Goal: Check status: Check status

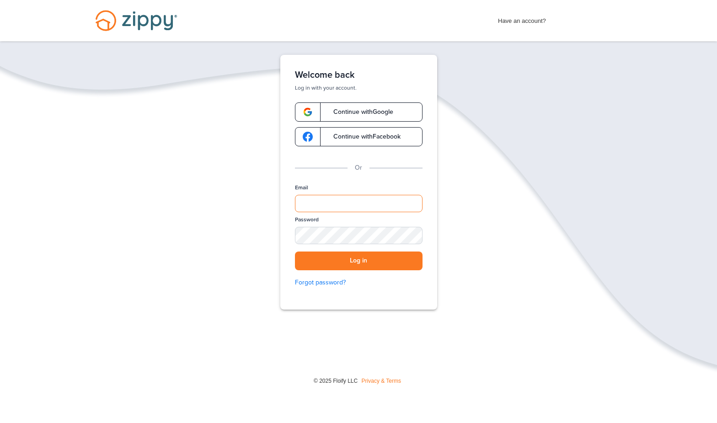
click at [333, 211] on input "Email" at bounding box center [359, 203] width 128 height 17
type input "**********"
click at [295, 252] on button "Log in" at bounding box center [359, 261] width 128 height 19
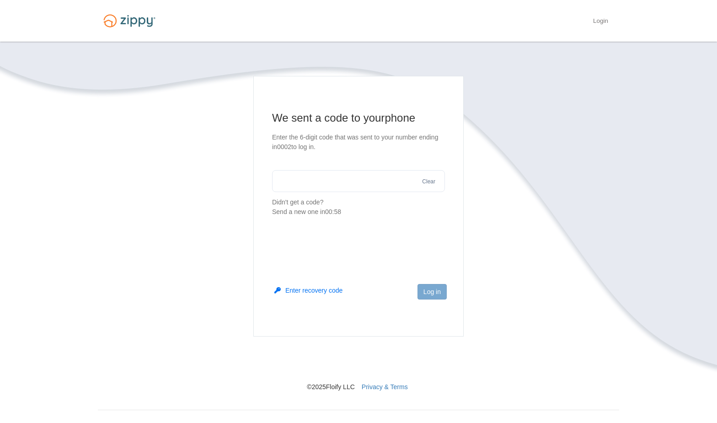
click at [346, 186] on input "text" at bounding box center [358, 181] width 173 height 22
click at [291, 187] on input "text" at bounding box center [358, 181] width 173 height 22
type input "******"
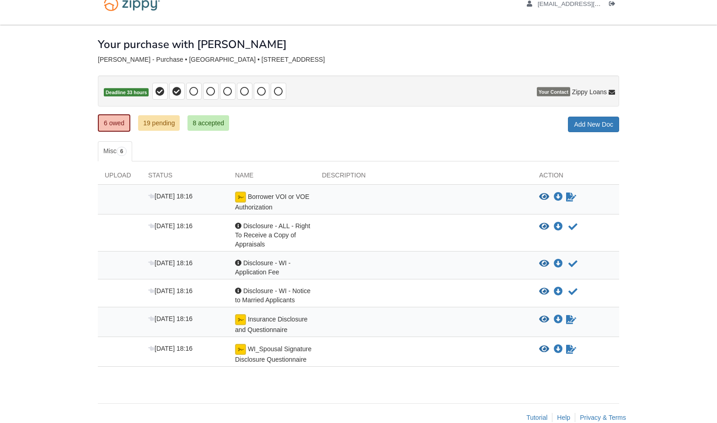
scroll to position [34, 0]
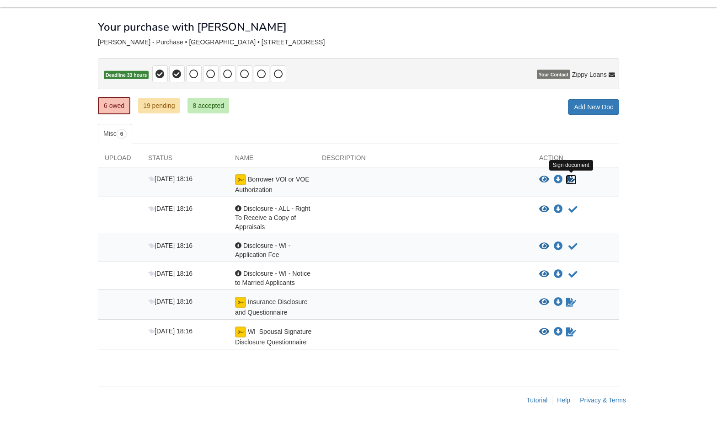
click at [573, 182] on icon "Sign Form" at bounding box center [571, 179] width 10 height 9
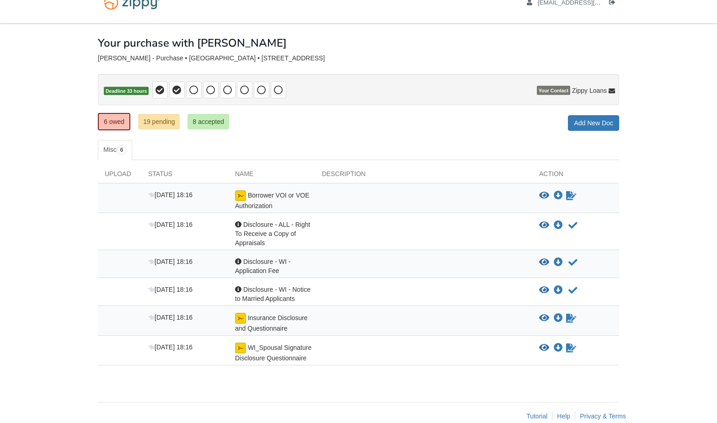
scroll to position [34, 0]
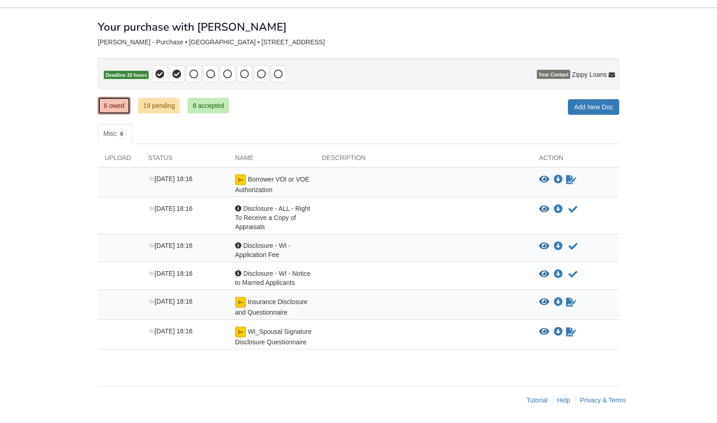
click at [105, 107] on link "6 owed" at bounding box center [114, 105] width 32 height 17
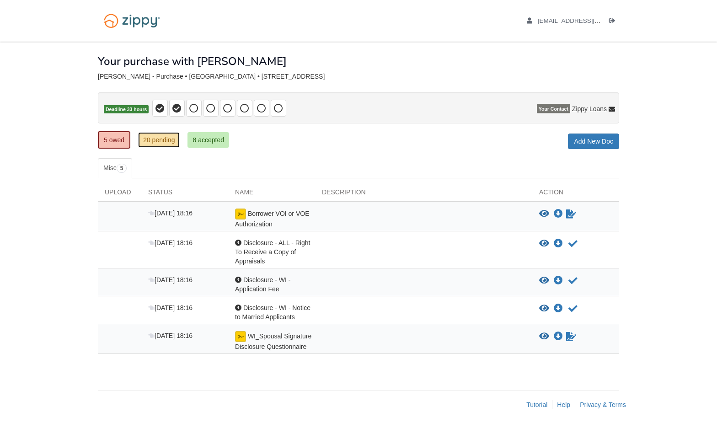
click at [171, 142] on link "20 pending" at bounding box center [159, 140] width 42 height 16
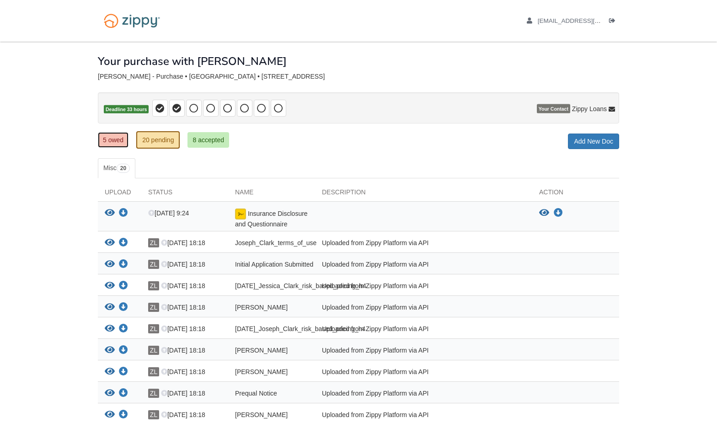
click at [118, 142] on link "5 owed" at bounding box center [113, 140] width 31 height 16
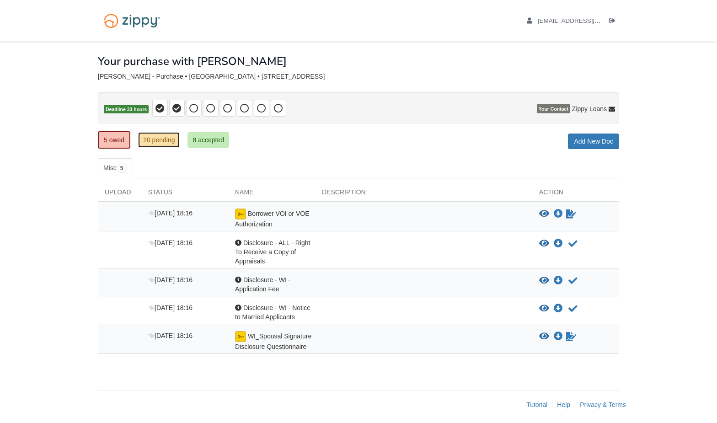
click at [171, 142] on link "20 pending" at bounding box center [159, 140] width 42 height 16
